Goal: Communication & Community: Answer question/provide support

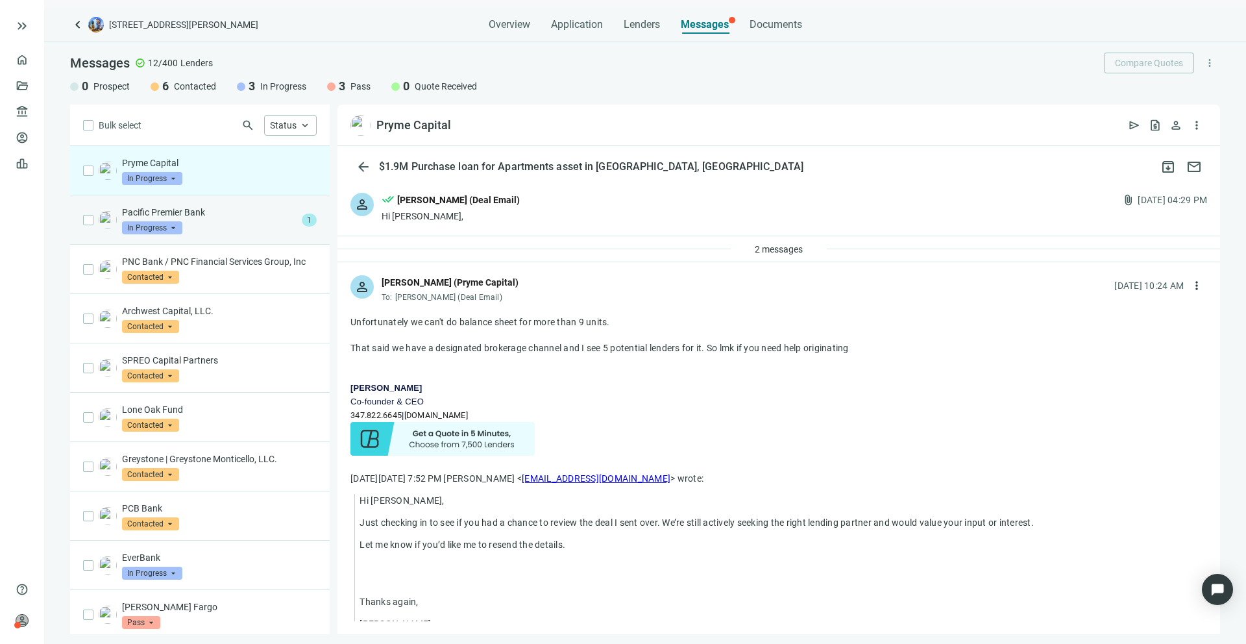
click at [302, 224] on span "1" at bounding box center [309, 219] width 15 height 13
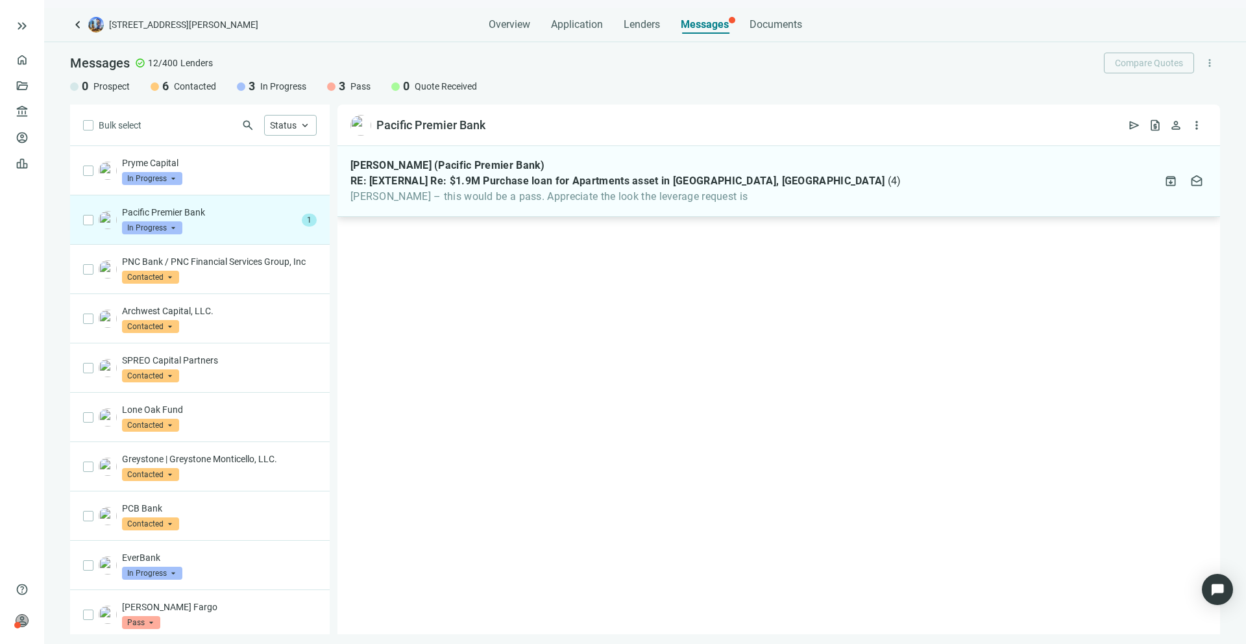
click at [487, 200] on span "[PERSON_NAME] – this would be a pass. Appreciate the look the leverage request …" at bounding box center [625, 196] width 551 height 13
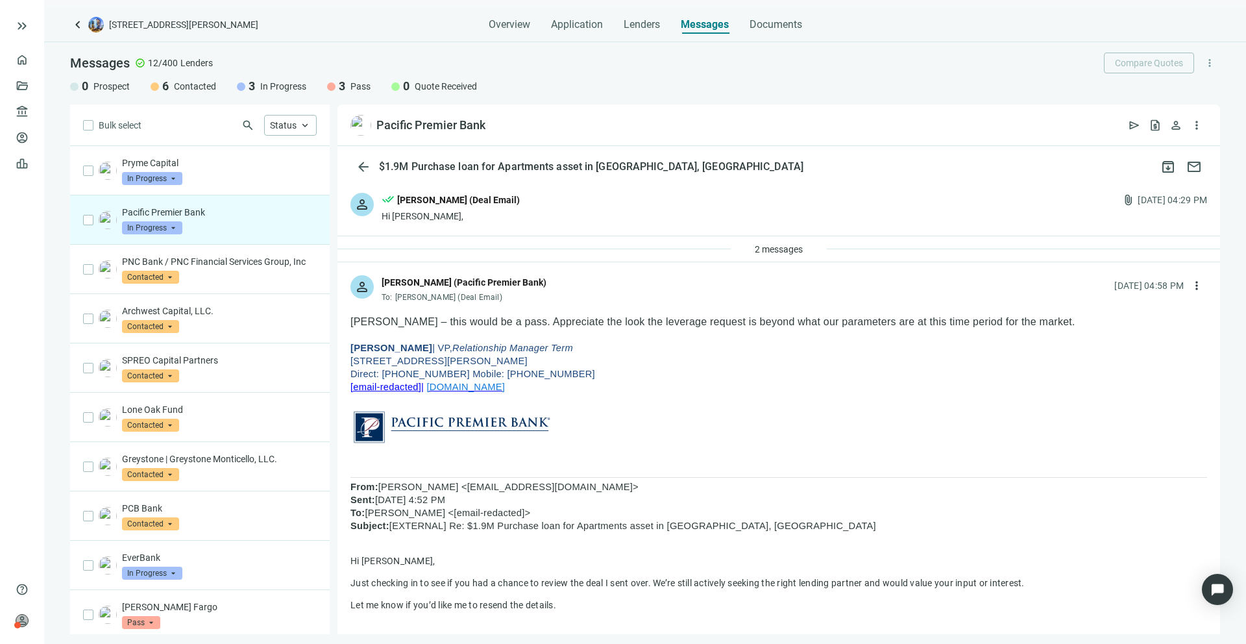
drag, startPoint x: 406, startPoint y: 348, endPoint x: 354, endPoint y: 346, distance: 52.6
click at [354, 346] on span "[PERSON_NAME]" at bounding box center [391, 348] width 82 height 10
click at [209, 175] on div "Pryme Capital In Progress arrow_drop_down" at bounding box center [219, 170] width 195 height 29
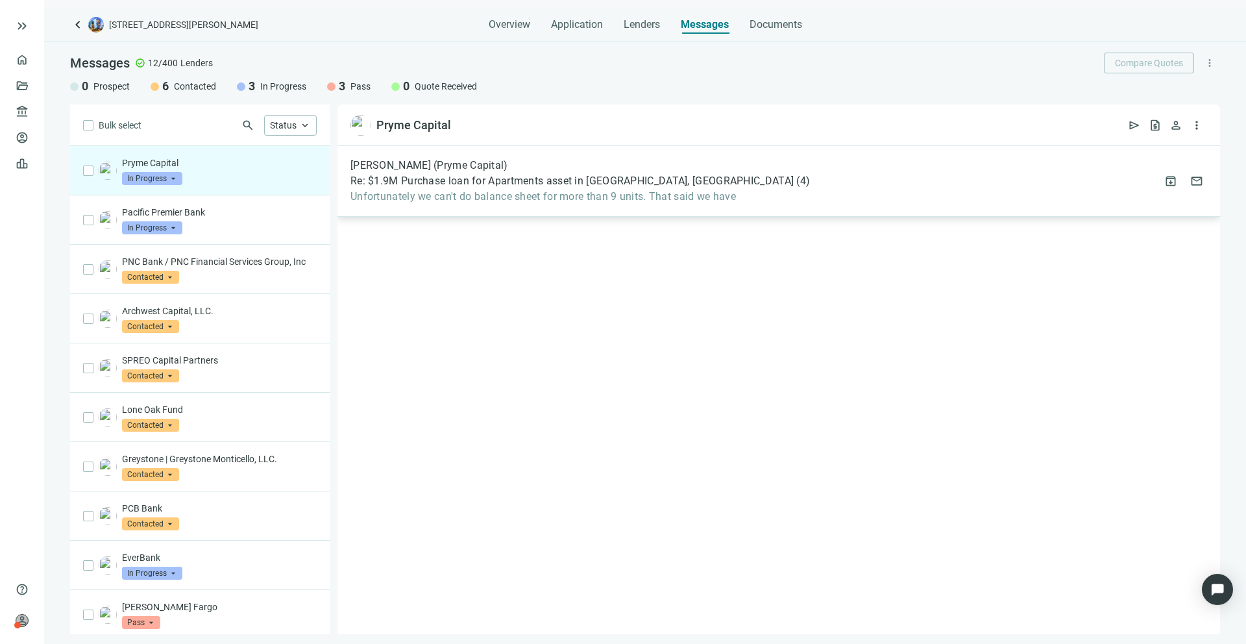
click at [669, 161] on div "[PERSON_NAME] (Pryme Capital)" at bounding box center [579, 165] width 459 height 13
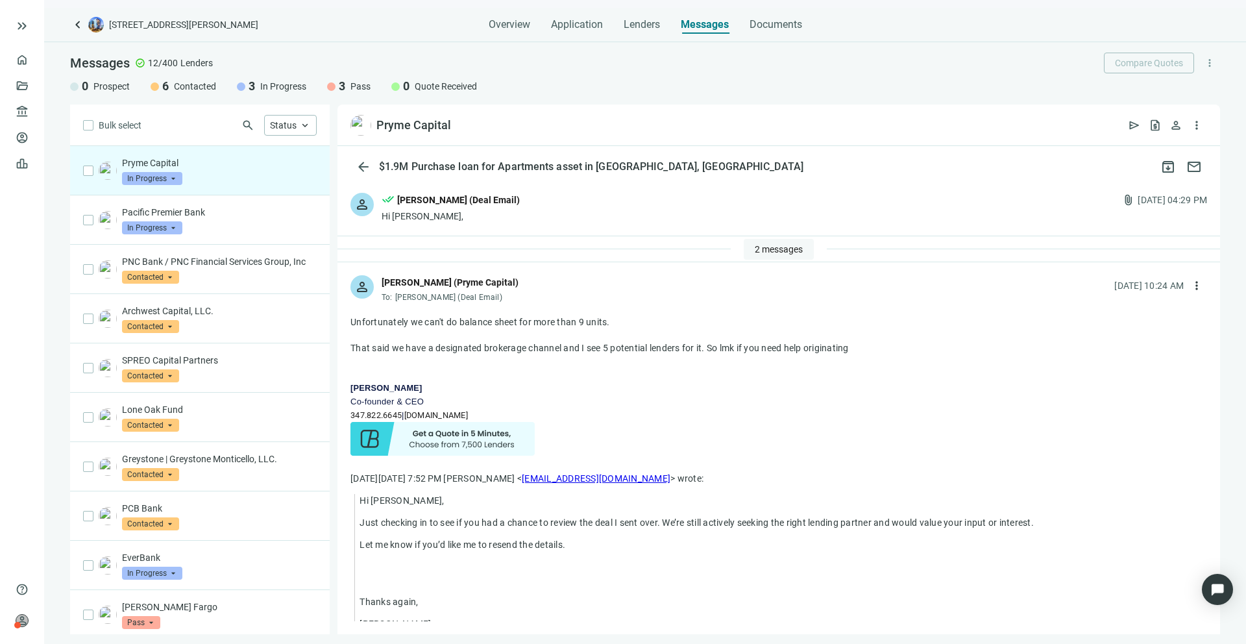
click at [755, 251] on span "2 messages" at bounding box center [779, 249] width 48 height 10
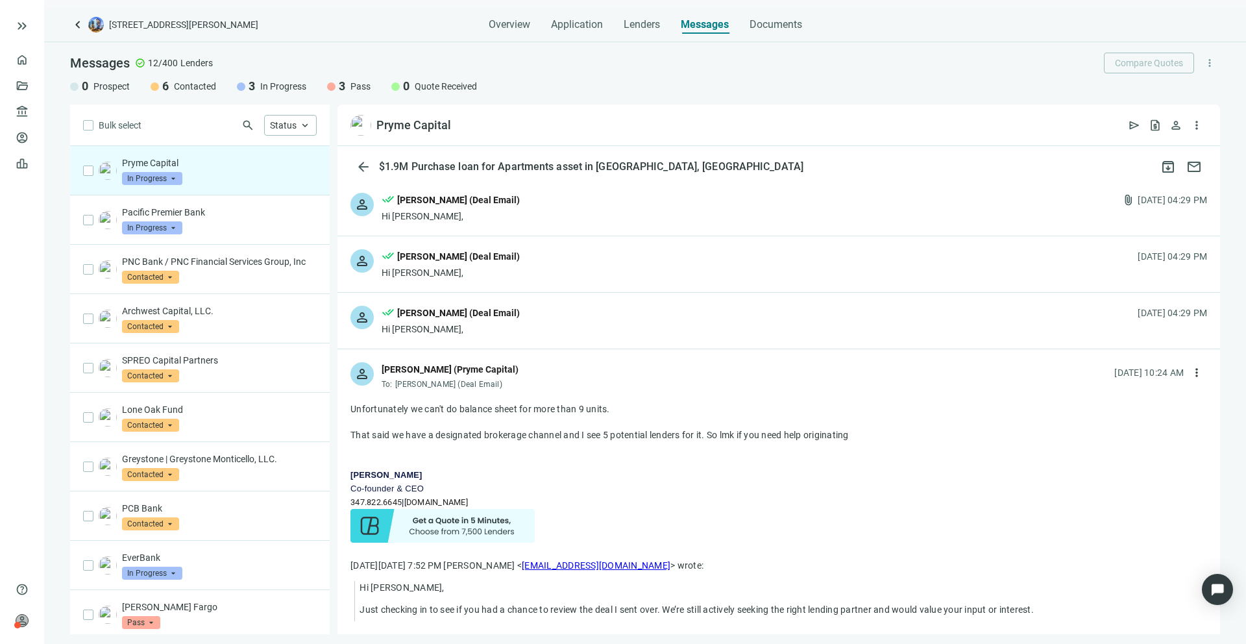
click at [474, 321] on div "done_all [PERSON_NAME] (Deal Email)" at bounding box center [451, 314] width 138 height 17
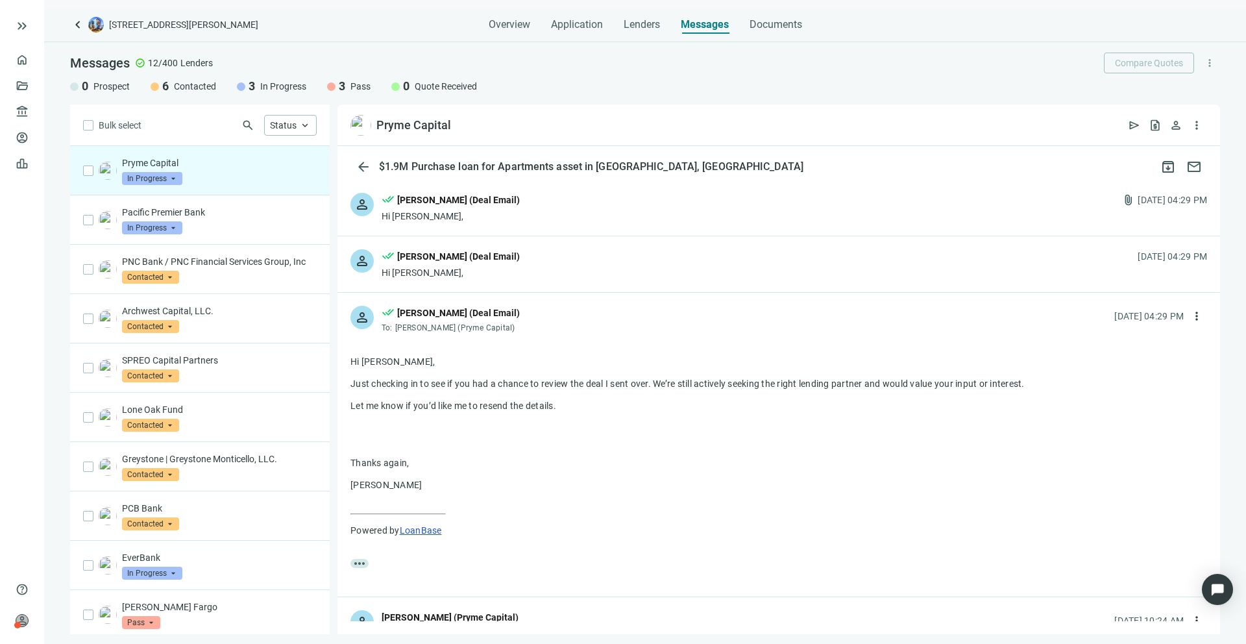
click at [472, 265] on div "done_all [PERSON_NAME] (Deal Email)" at bounding box center [451, 257] width 138 height 17
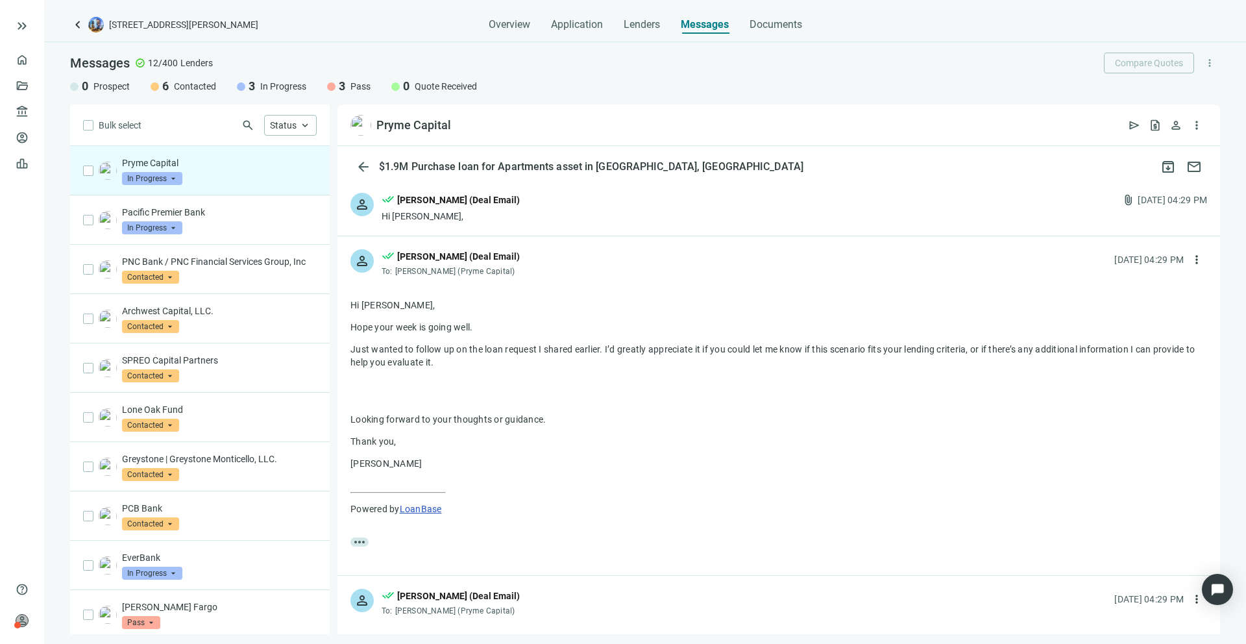
click at [534, 267] on div "person done_all [PERSON_NAME] (Deal Email) To: [PERSON_NAME] (Pryme Capital) [D…" at bounding box center [778, 257] width 882 height 43
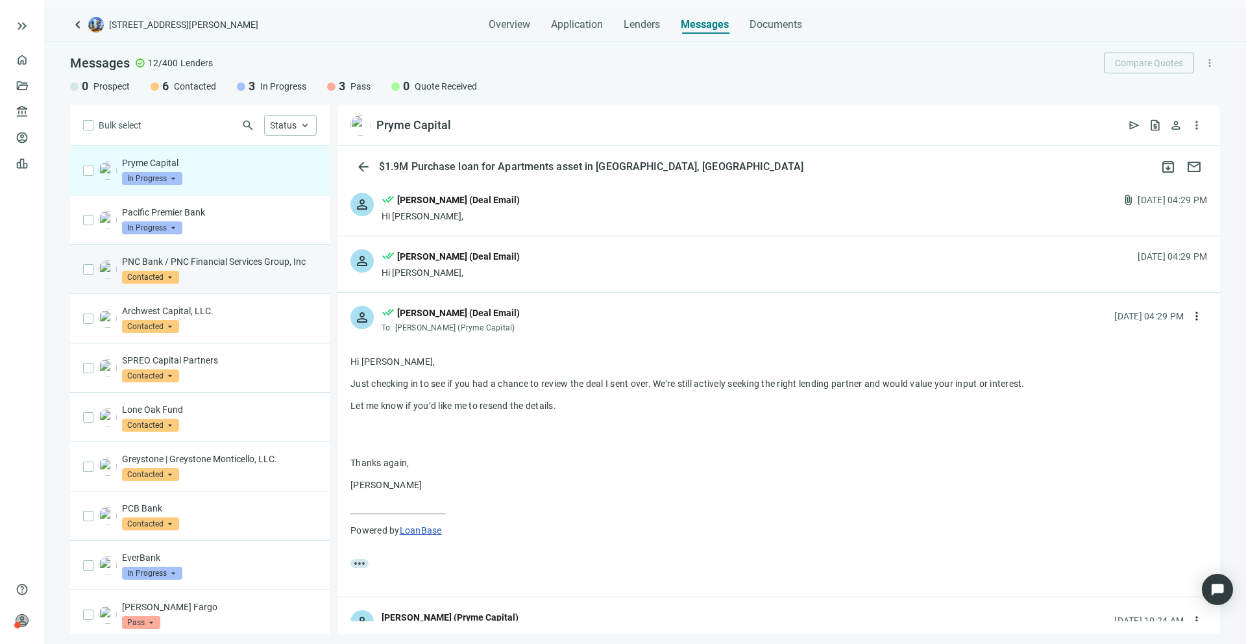
click at [261, 268] on p "PNC Bank / PNC Financial Services Group, Inc" at bounding box center [219, 261] width 195 height 13
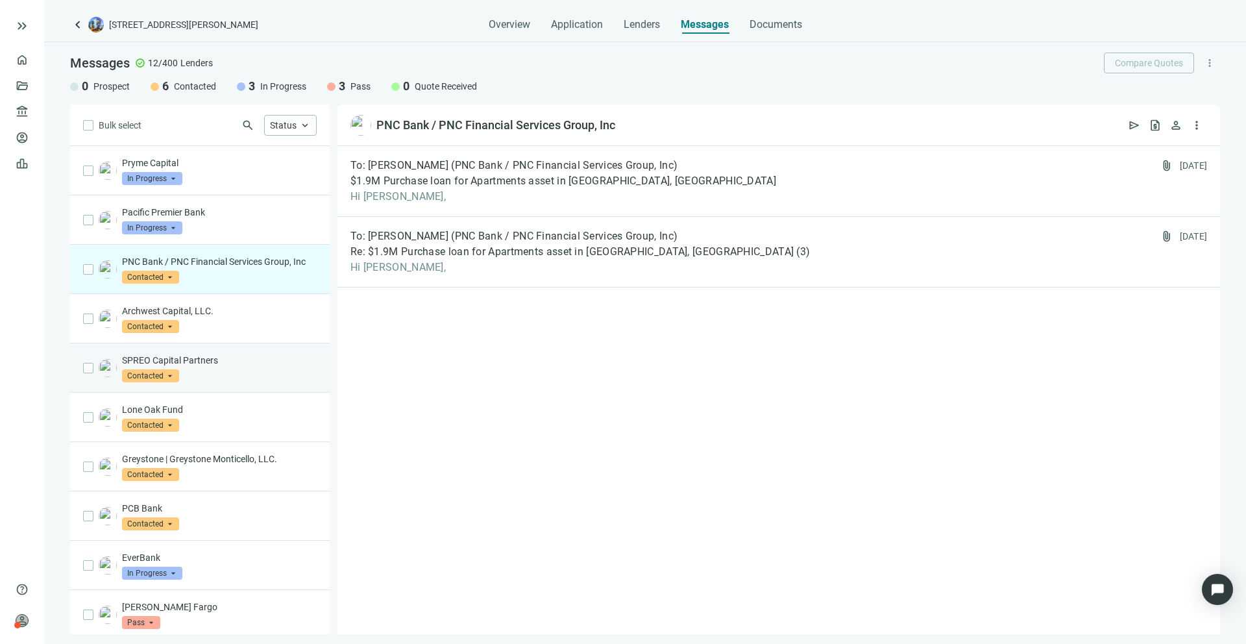
scroll to position [117, 0]
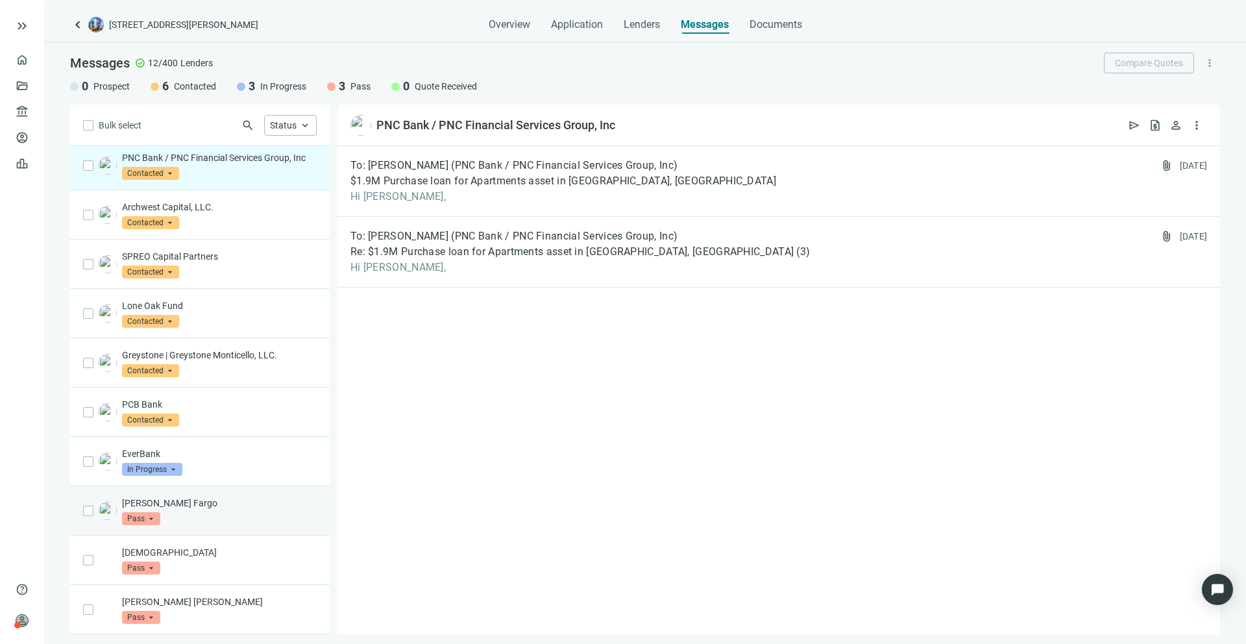
click at [224, 486] on div "[PERSON_NAME] Fargo Pass arrow_drop_down" at bounding box center [200, 510] width 260 height 49
